Goal: Task Accomplishment & Management: Manage account settings

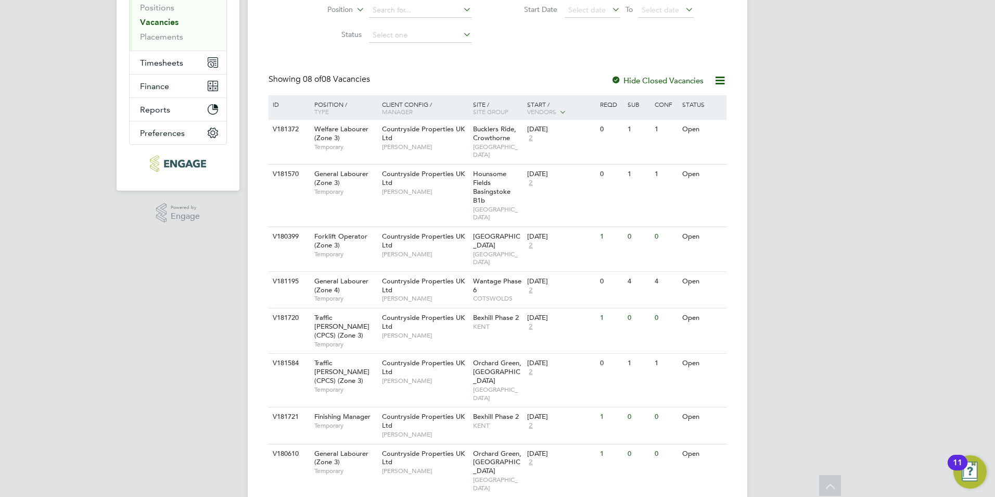
scroll to position [104, 0]
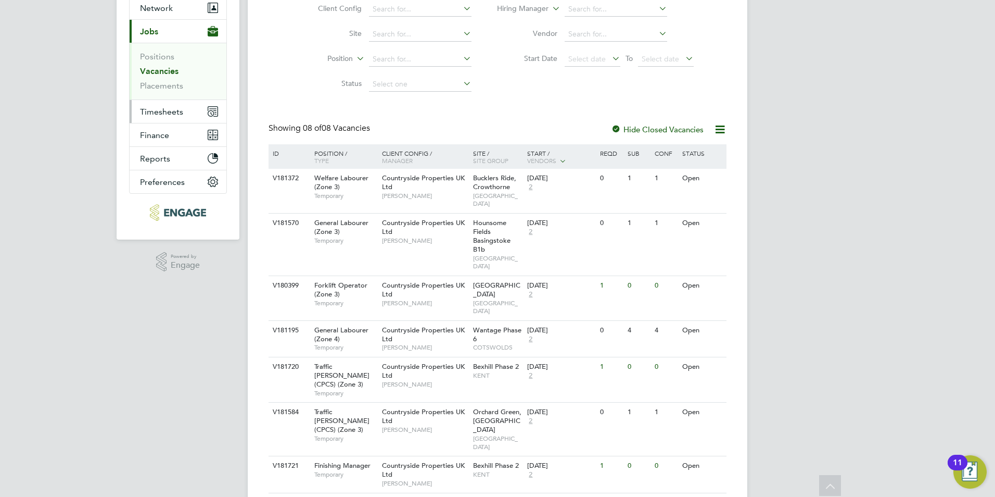
click at [198, 115] on button "Timesheets" at bounding box center [178, 111] width 97 height 23
click at [186, 114] on button "Timesheets" at bounding box center [178, 111] width 97 height 23
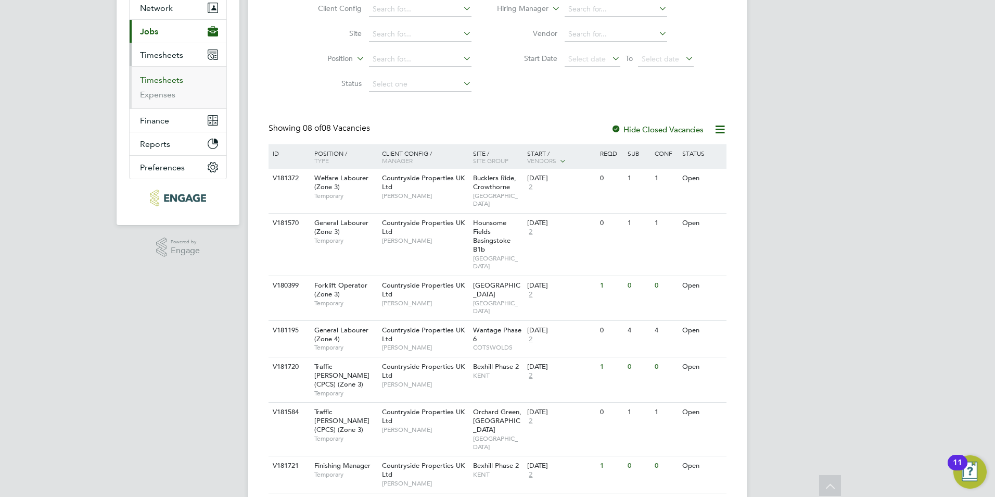
click at [161, 84] on link "Timesheets" at bounding box center [161, 80] width 43 height 10
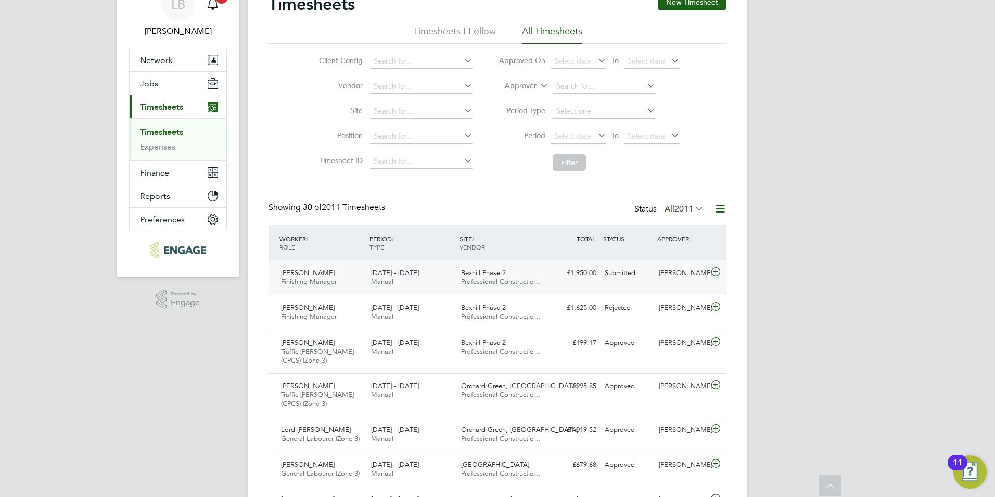
click at [719, 275] on icon at bounding box center [715, 272] width 13 height 8
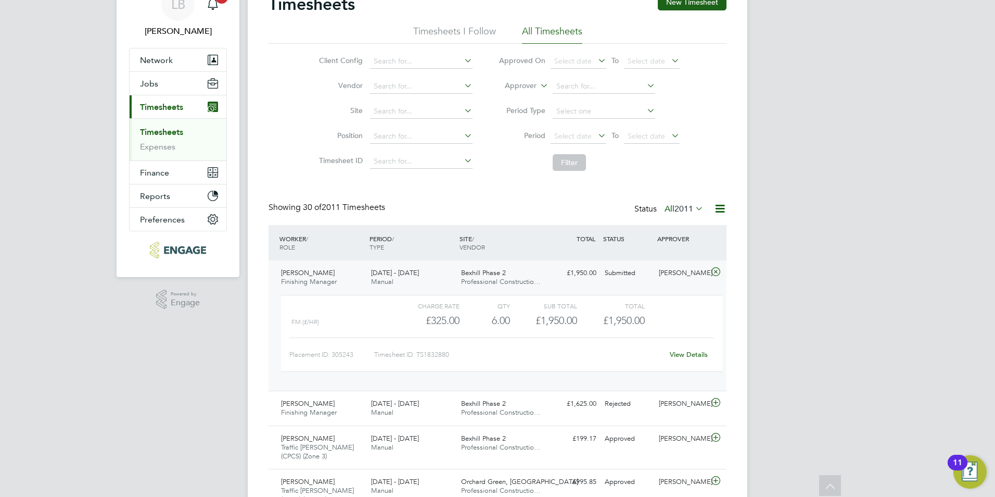
click at [695, 354] on link "View Details" at bounding box center [689, 354] width 38 height 9
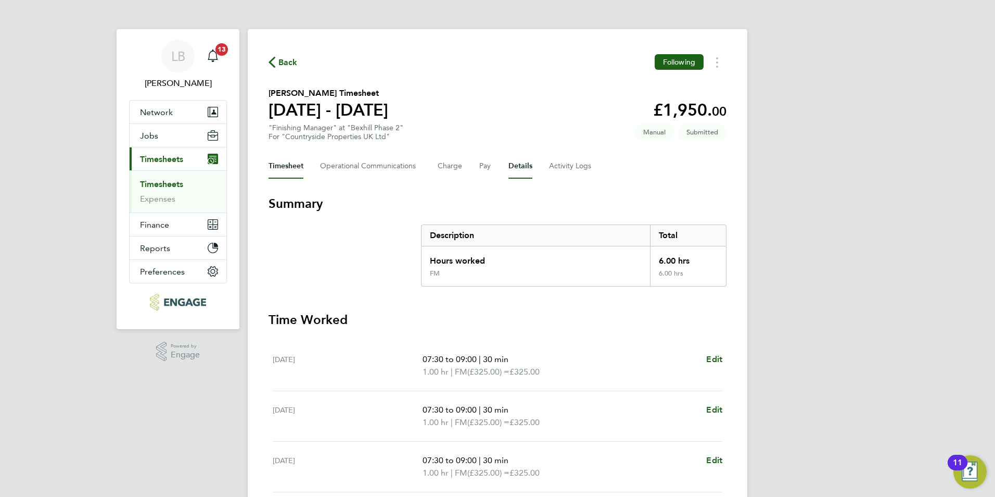
click at [510, 168] on button "Details" at bounding box center [521, 166] width 24 height 25
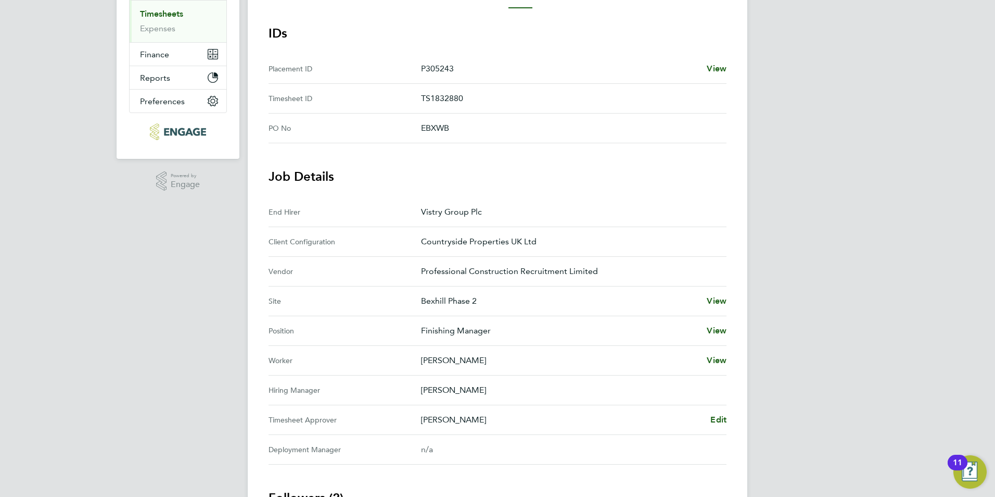
scroll to position [208, 0]
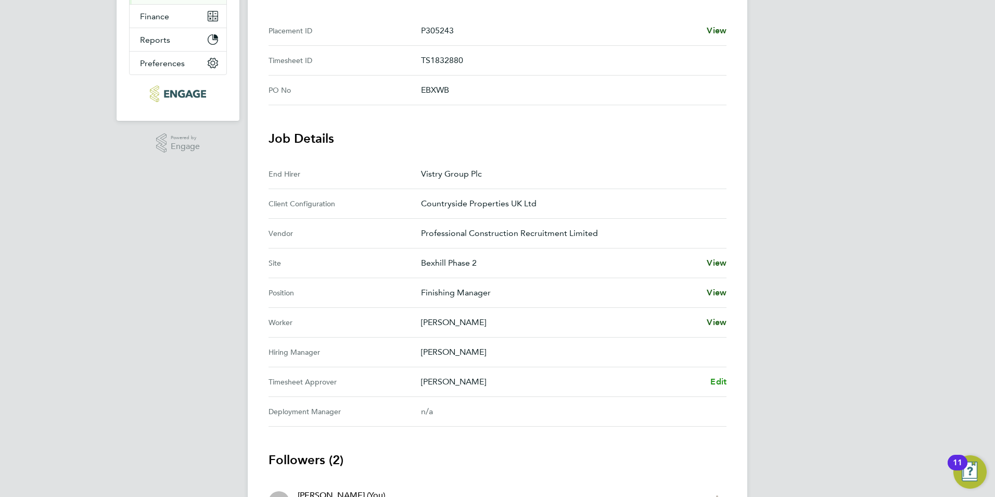
click at [722, 384] on span "Edit" at bounding box center [718, 381] width 16 height 10
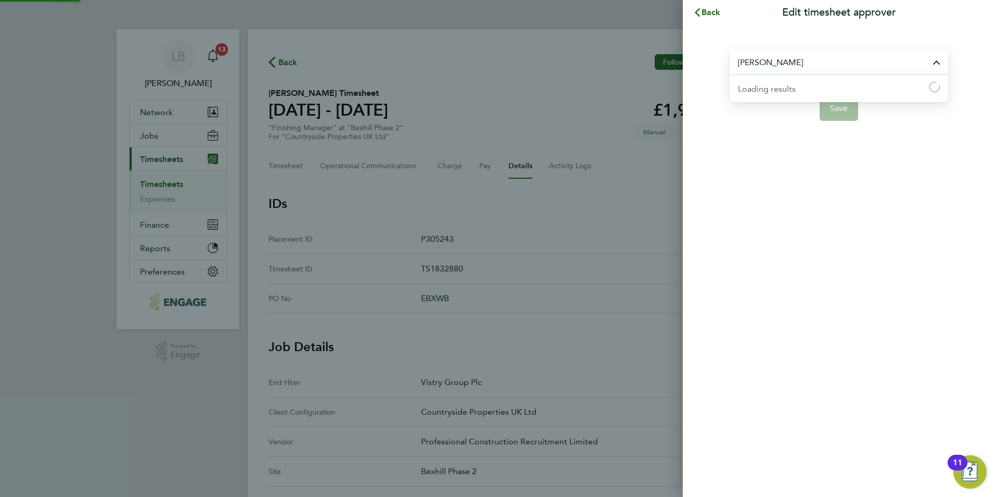
click at [776, 61] on input "John O'Neill" at bounding box center [839, 62] width 219 height 24
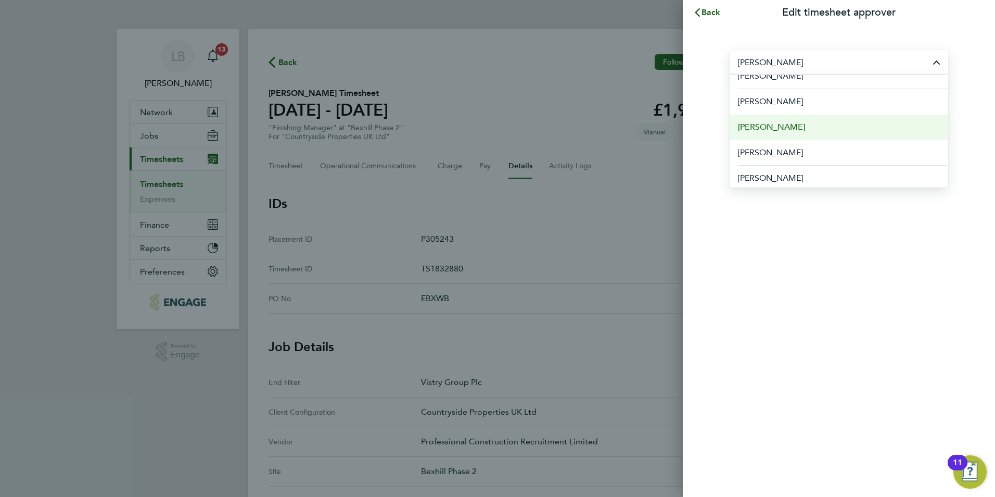
scroll to position [15, 0]
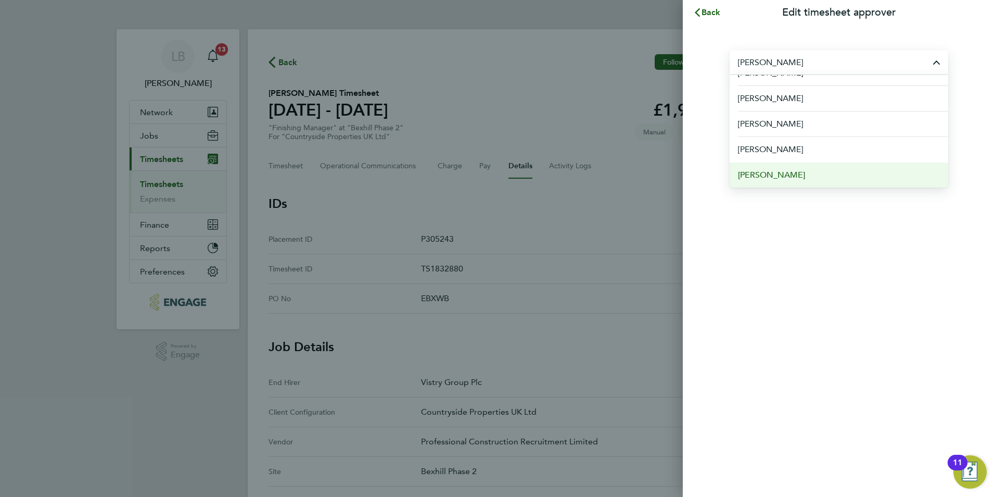
click at [786, 177] on span "Kevin Shannon" at bounding box center [771, 175] width 67 height 12
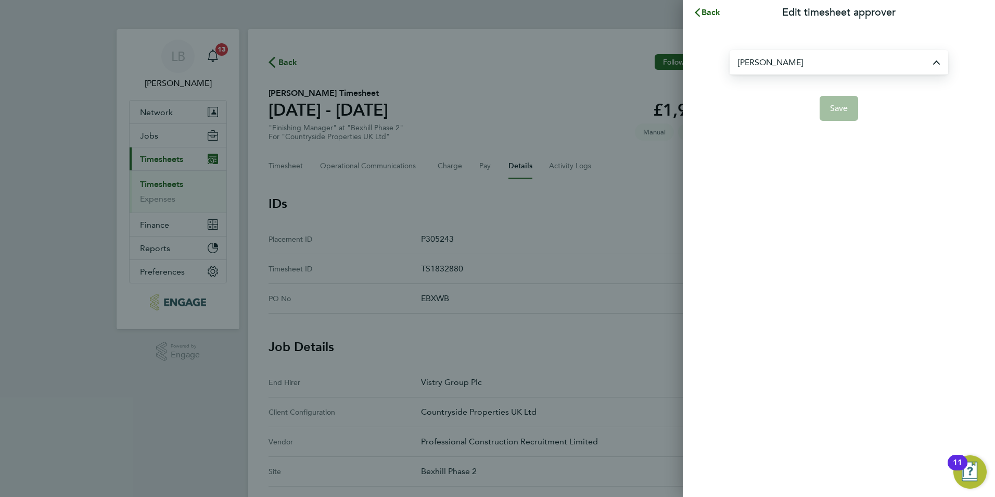
type input "Kevin Shannon"
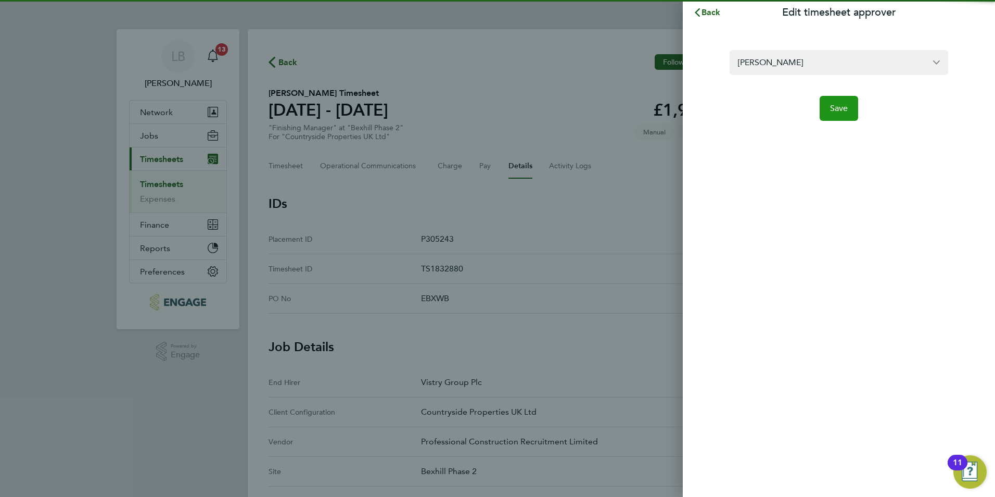
click at [851, 108] on button "Save" at bounding box center [839, 108] width 39 height 25
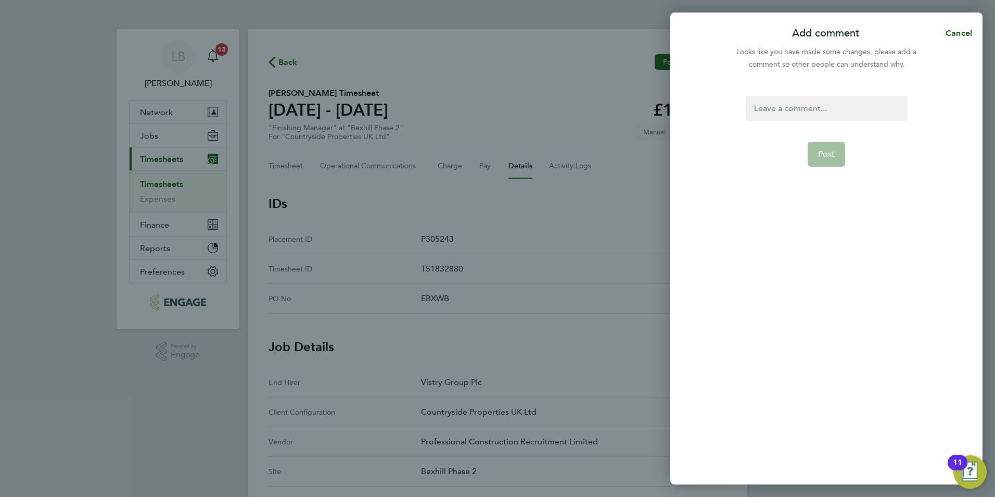
click at [782, 111] on div at bounding box center [826, 108] width 161 height 25
click at [824, 150] on span "Post" at bounding box center [826, 154] width 17 height 10
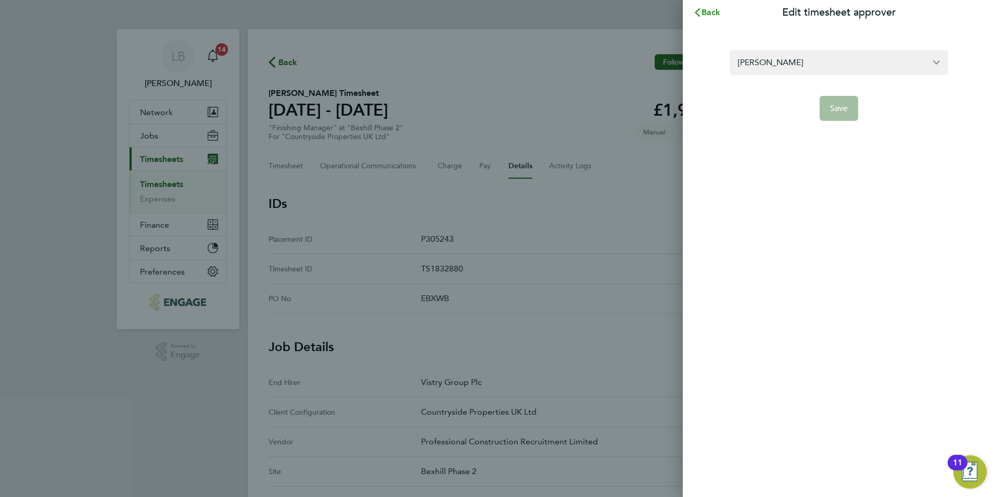
click at [726, 10] on button "Back" at bounding box center [707, 12] width 48 height 21
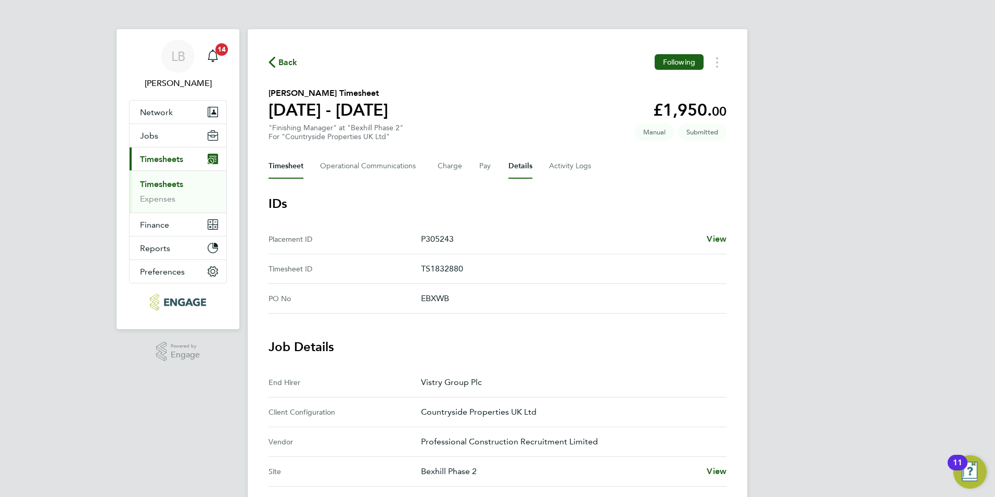
click at [289, 161] on button "Timesheet" at bounding box center [286, 166] width 35 height 25
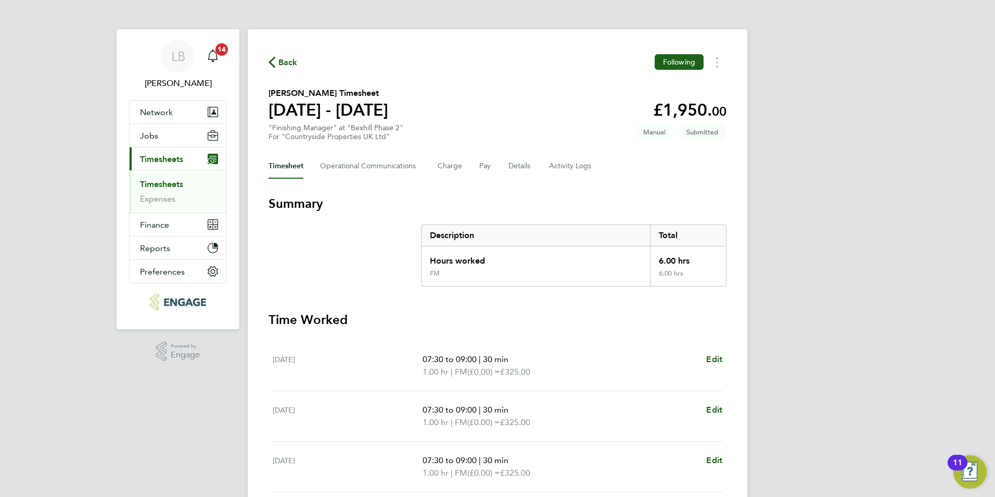
click at [291, 166] on button "Timesheet" at bounding box center [286, 166] width 35 height 25
click at [278, 62] on span "Back" at bounding box center [287, 62] width 19 height 12
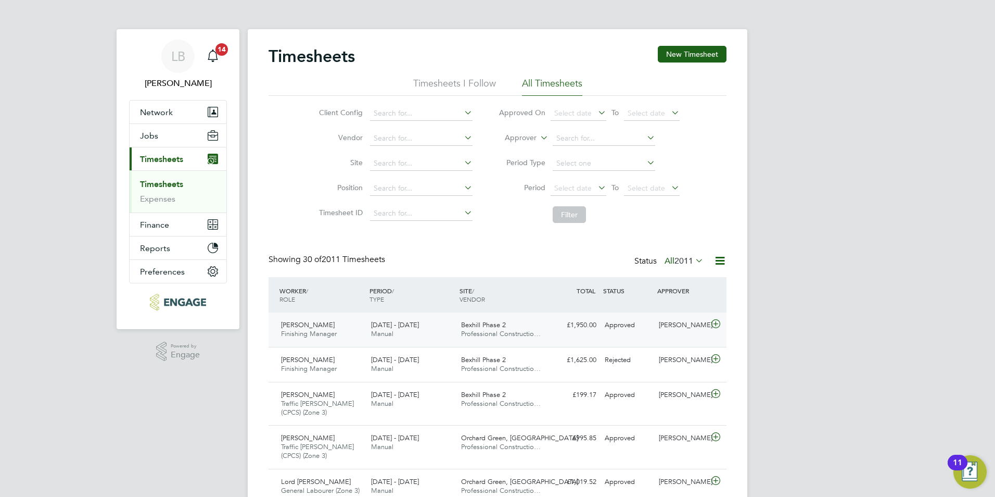
click at [611, 329] on div "Approved" at bounding box center [628, 324] width 54 height 17
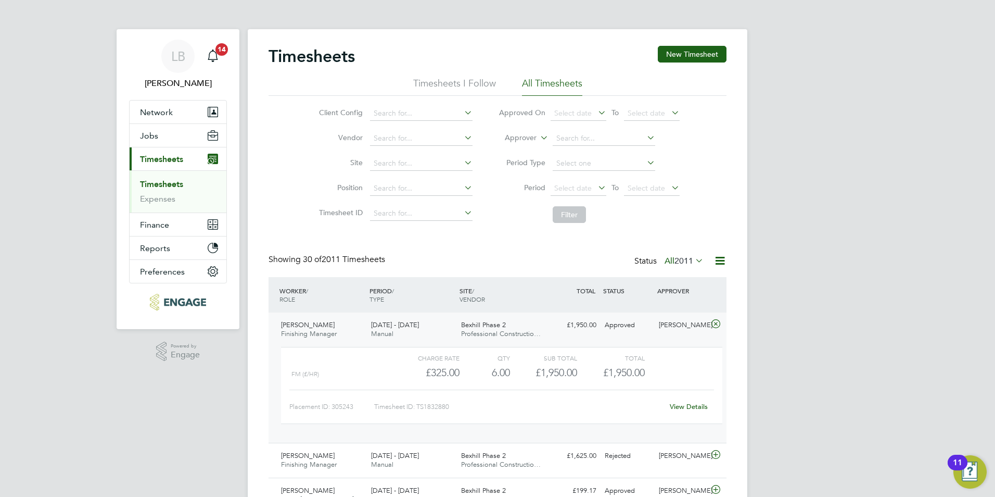
click at [678, 408] on link "View Details" at bounding box center [689, 406] width 38 height 9
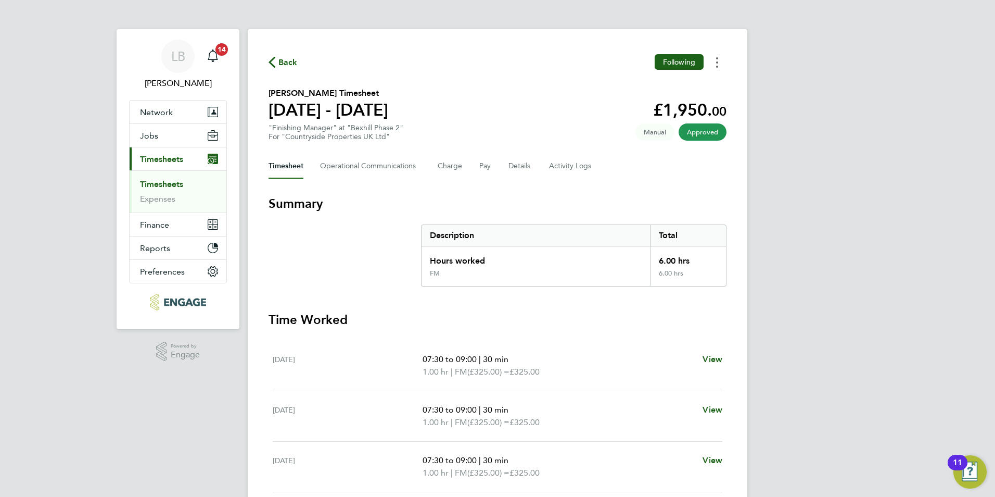
click at [715, 61] on button "Timesheets Menu" at bounding box center [717, 62] width 19 height 16
click at [692, 83] on link "Download timesheet" at bounding box center [664, 85] width 125 height 21
